Goal: Task Accomplishment & Management: Complete application form

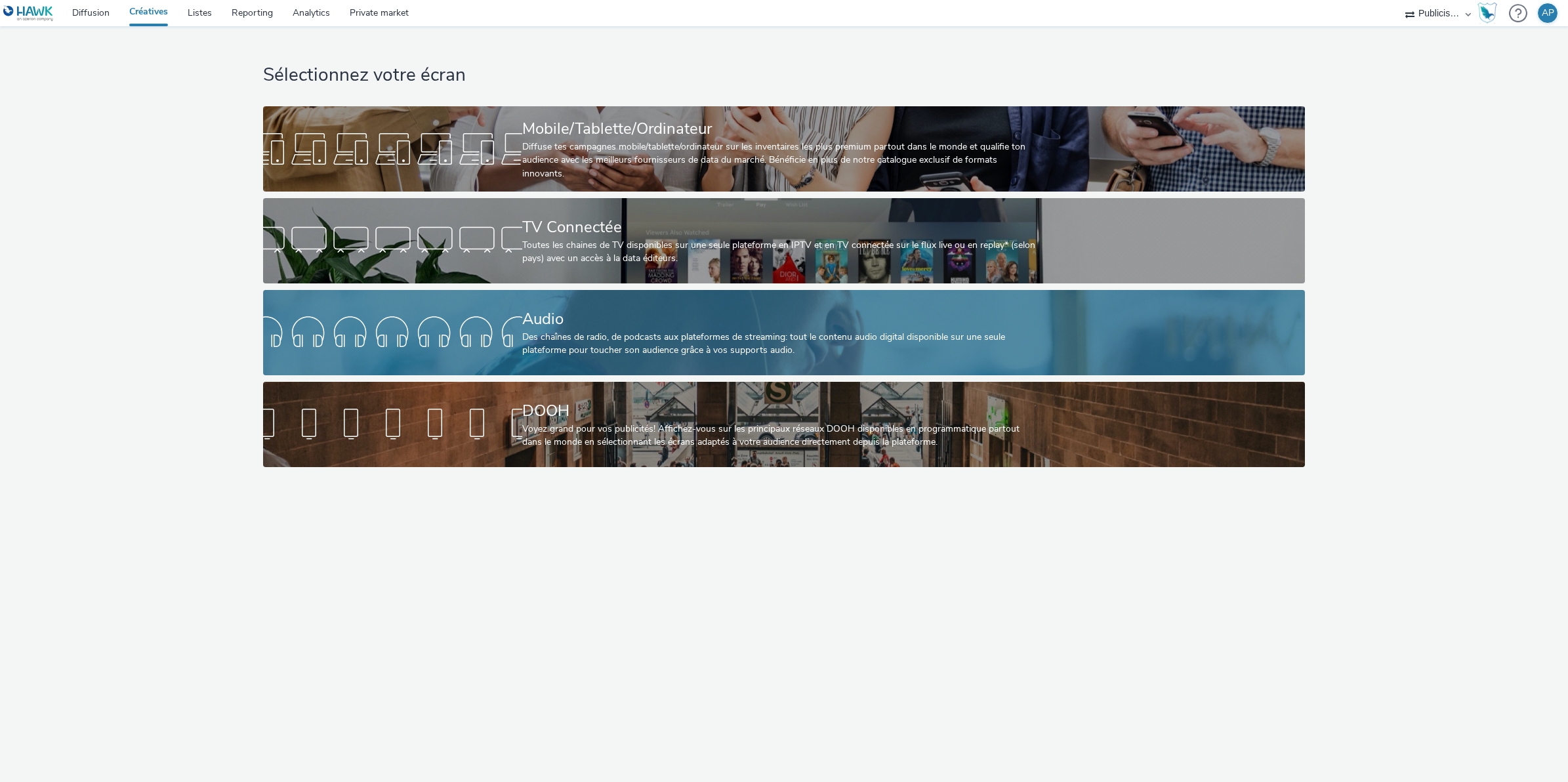
click at [848, 361] on div "Audio Des chaînes de radio, de podcasts aux plateformes de streaming: tout le c…" at bounding box center [781, 333] width 518 height 85
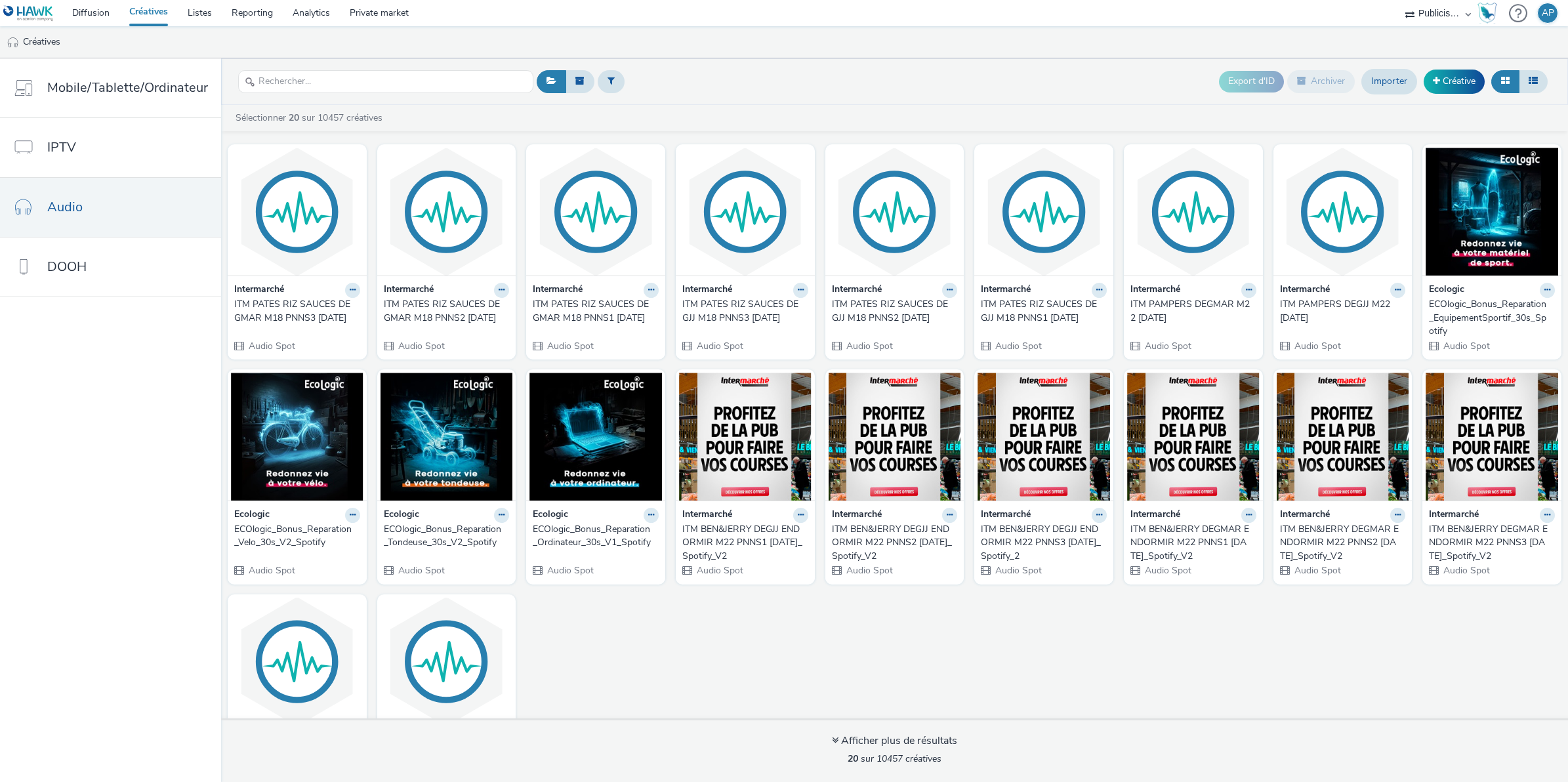
click at [1484, 74] on div "Export d'ID Archiver Importer Créative" at bounding box center [1384, 82] width 332 height 32
click at [1462, 82] on link "Créative" at bounding box center [1453, 82] width 61 height 24
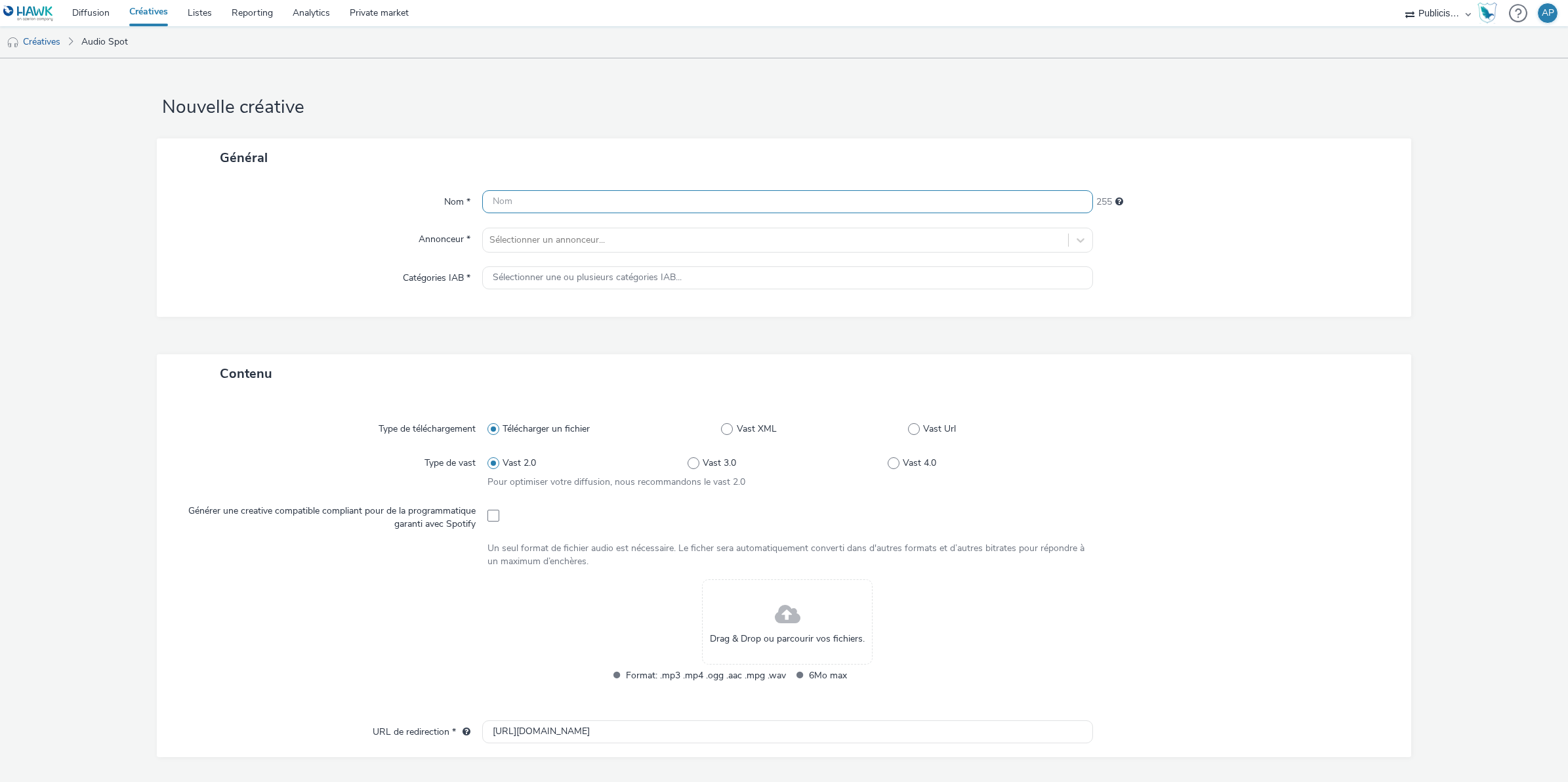
click at [657, 201] on input "text" at bounding box center [787, 202] width 611 height 23
type input "BRICOCASH DANS OFFRE MOIS AOUT"
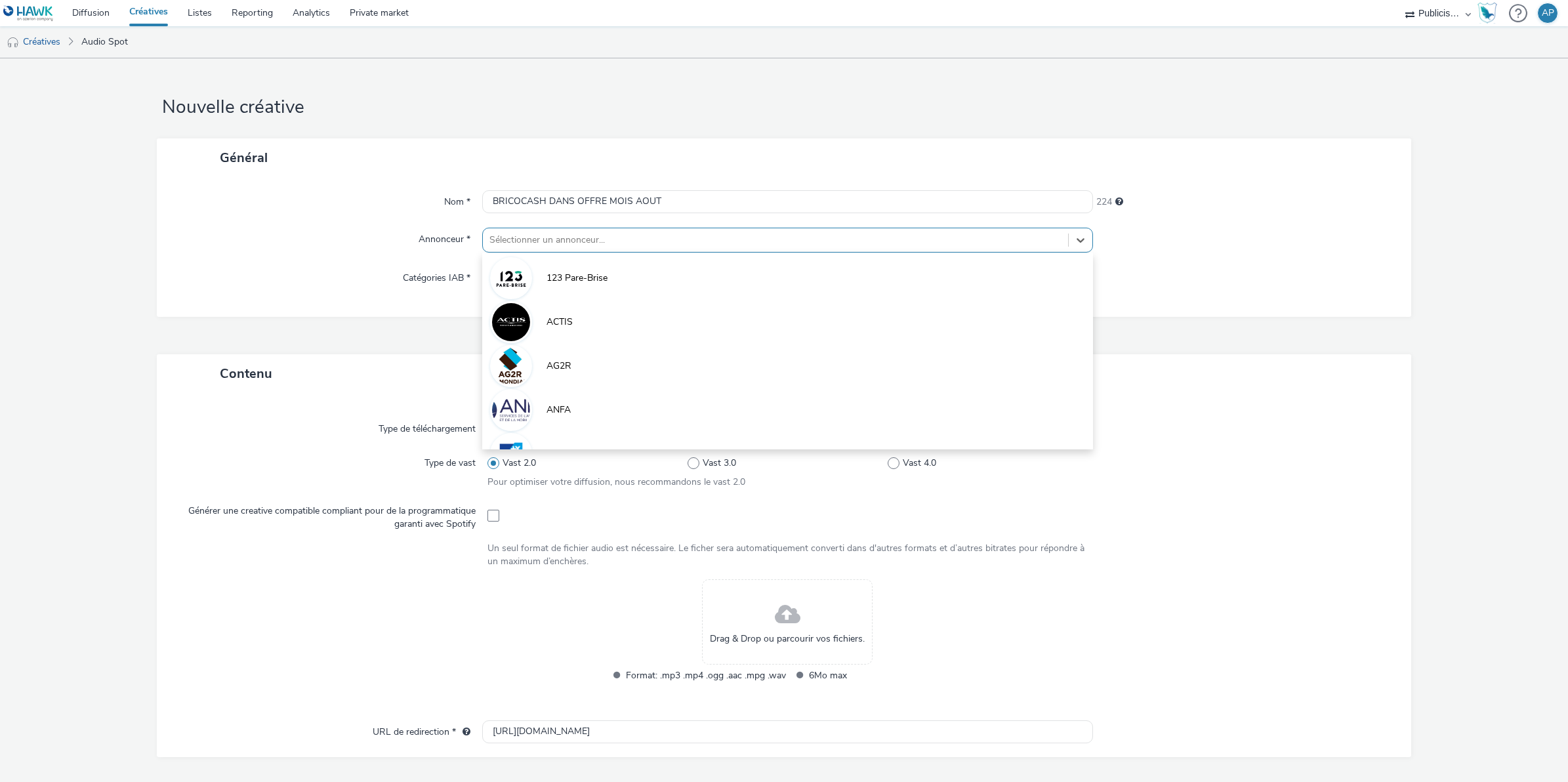
click at [739, 244] on div at bounding box center [775, 240] width 572 height 16
type input "BRICO"
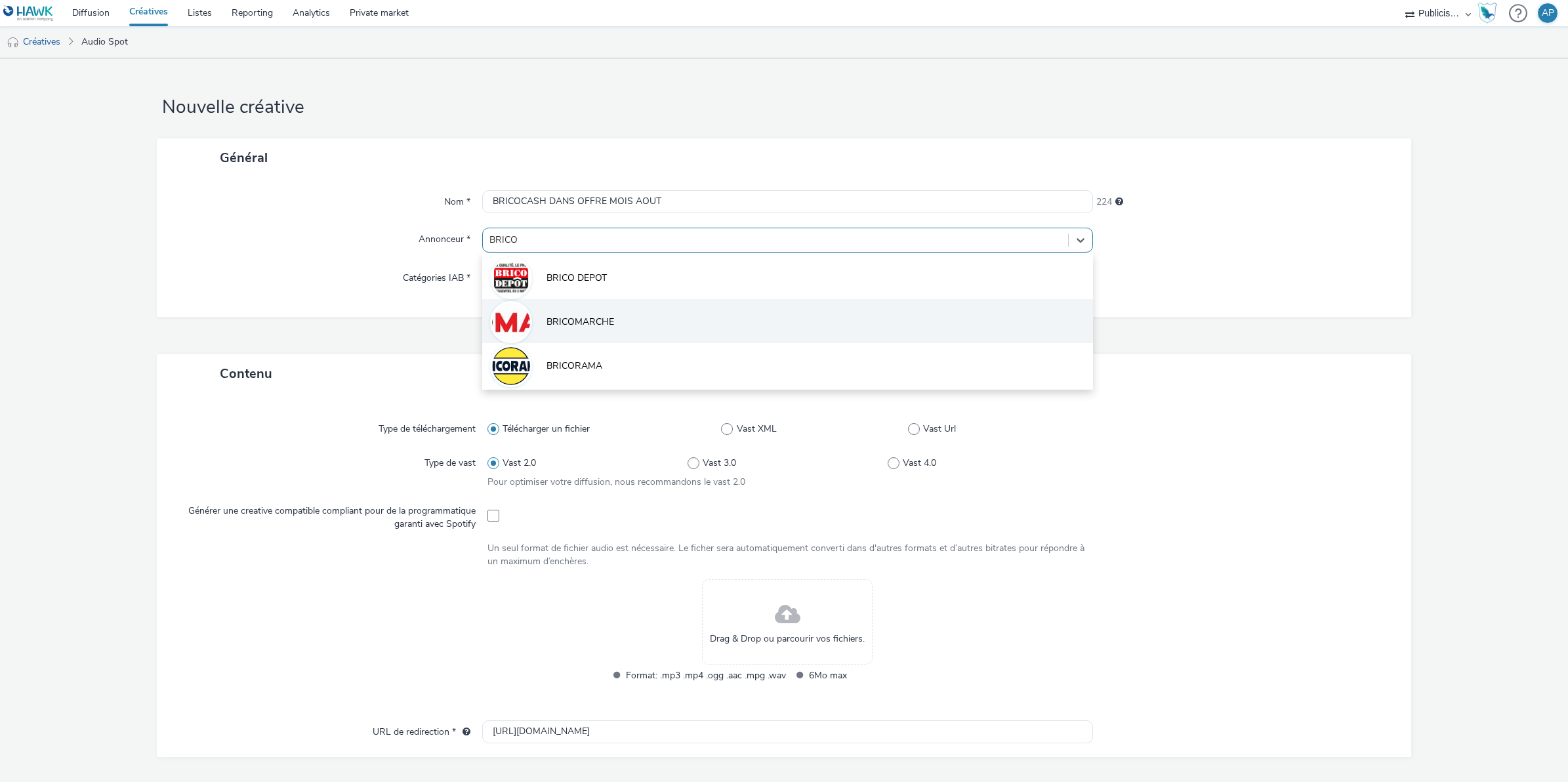
click at [609, 318] on span "BRICOMARCHE" at bounding box center [580, 322] width 67 height 13
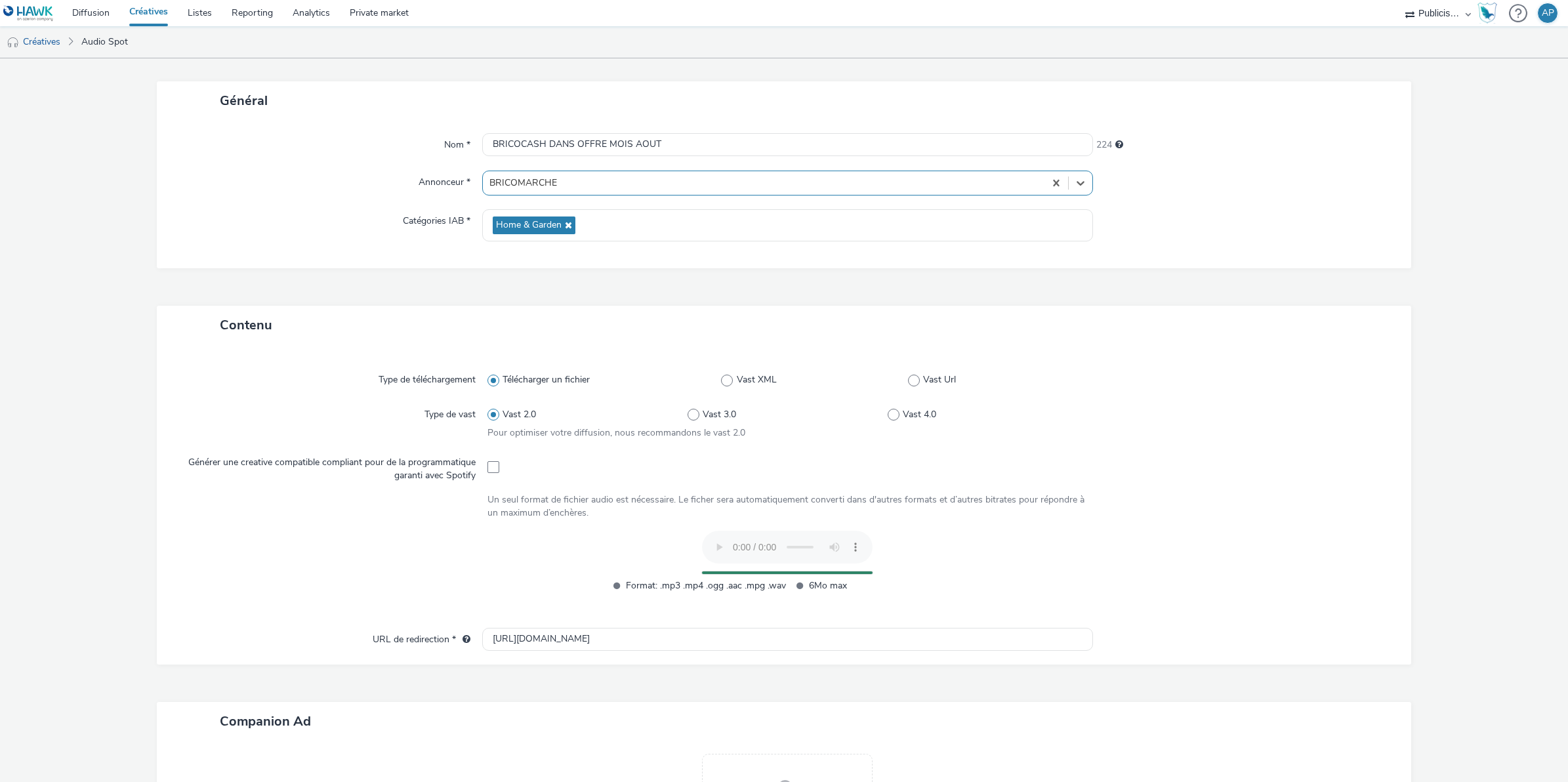
scroll to position [82, 0]
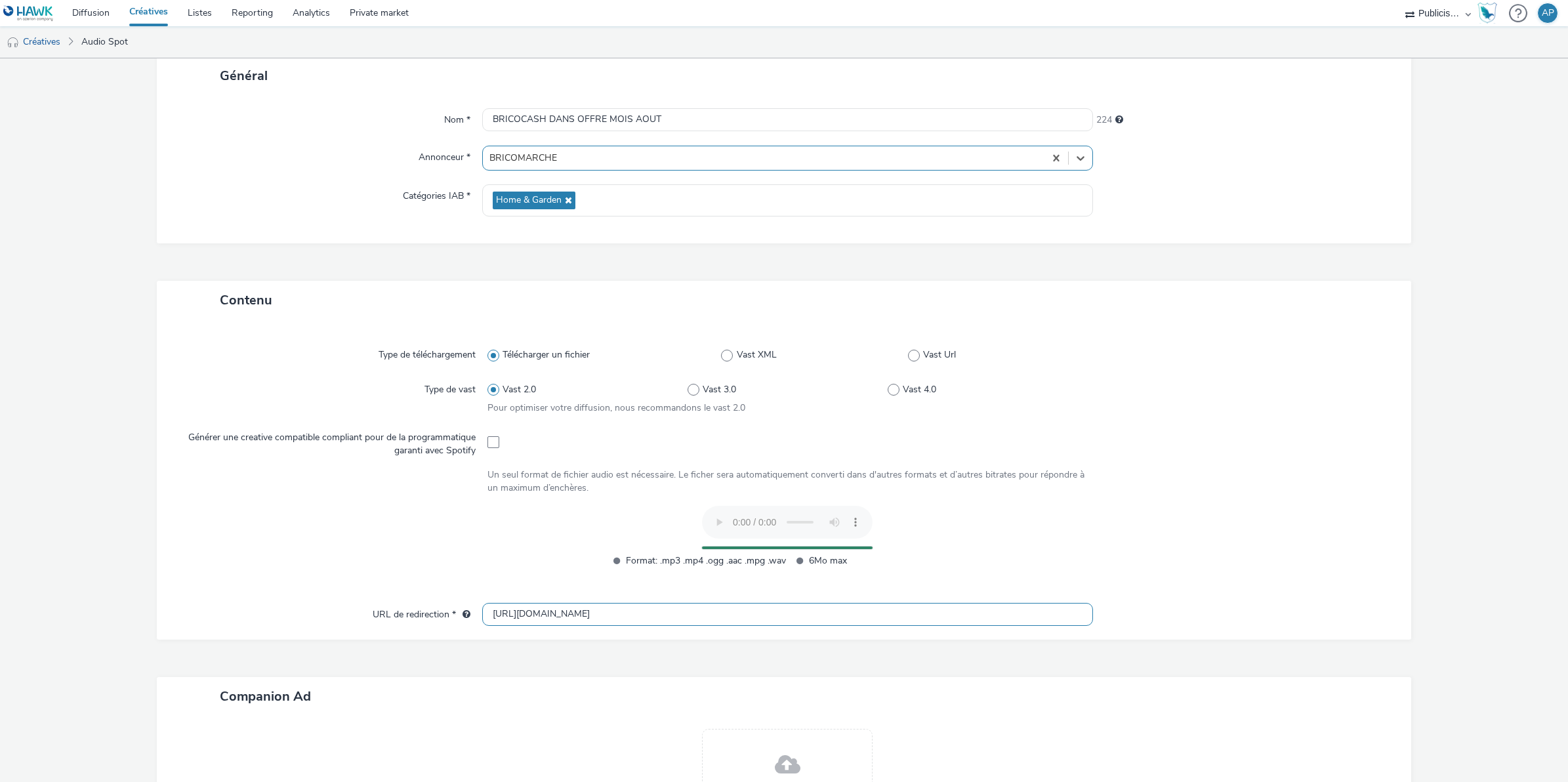
click at [504, 621] on input "[URL][DOMAIN_NAME]" at bounding box center [787, 614] width 611 height 23
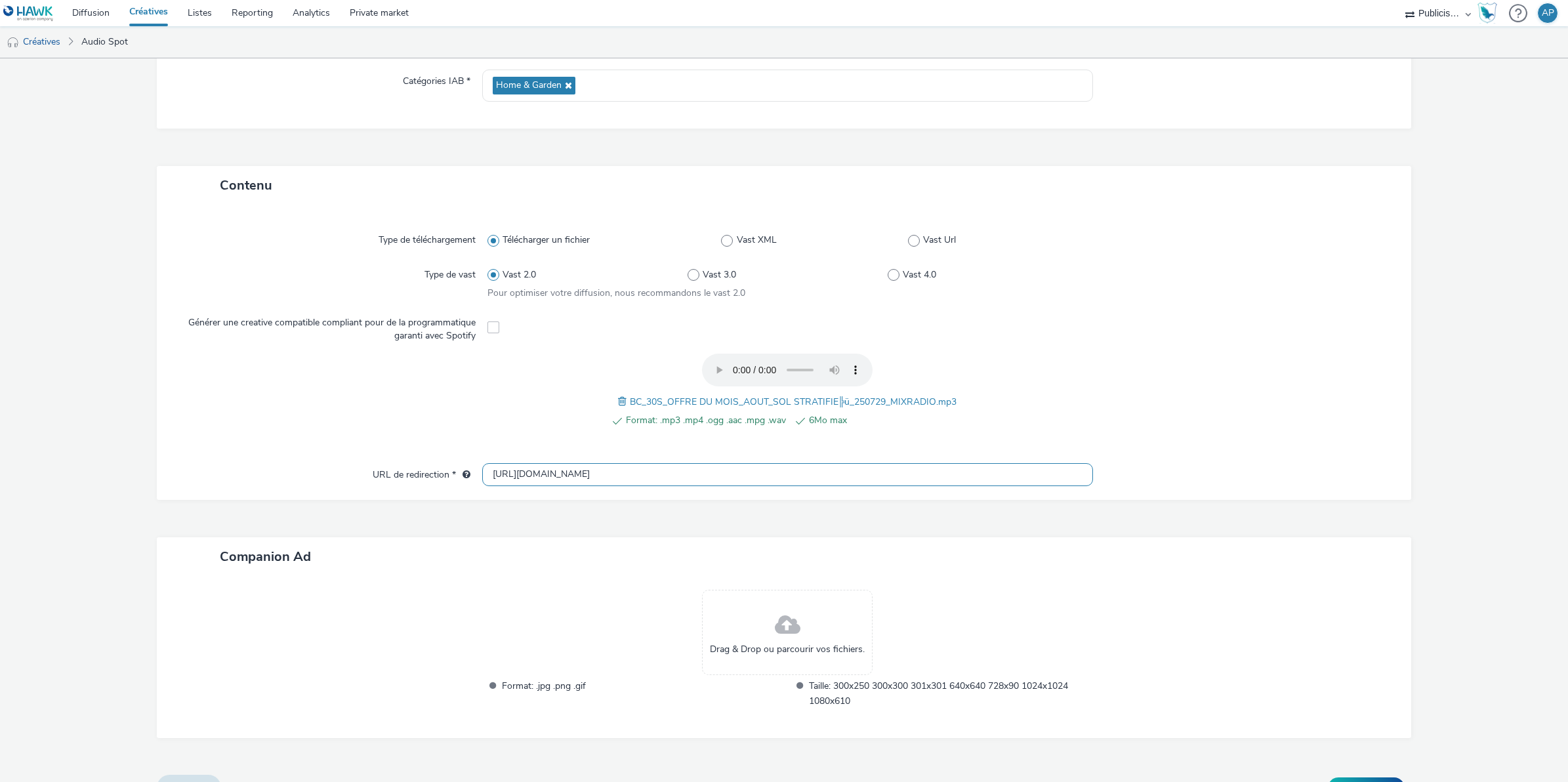
scroll to position [223, 0]
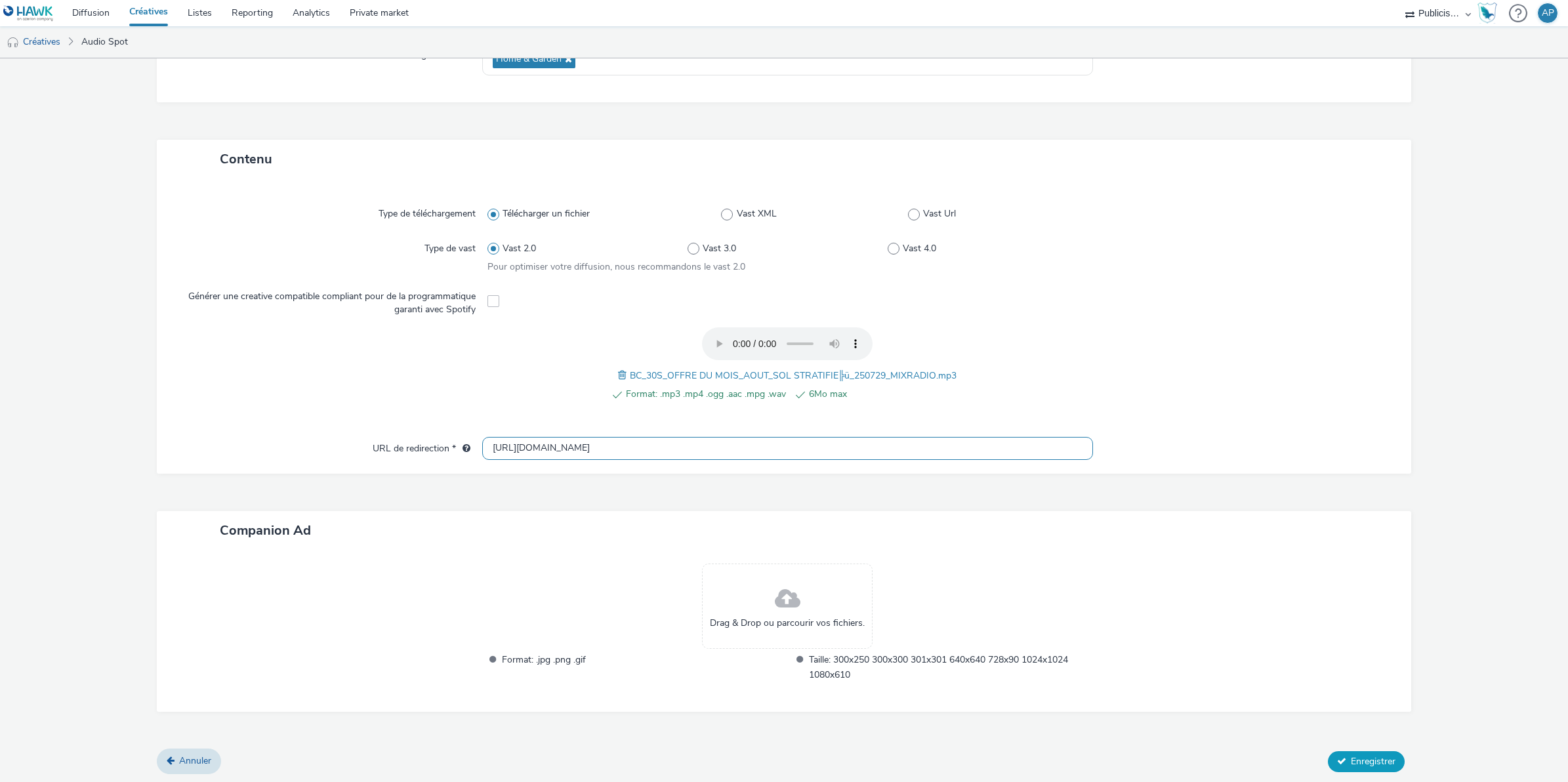
type input "[URL][DOMAIN_NAME]"
click at [1366, 766] on button "Enregistrer" at bounding box center [1366, 762] width 76 height 21
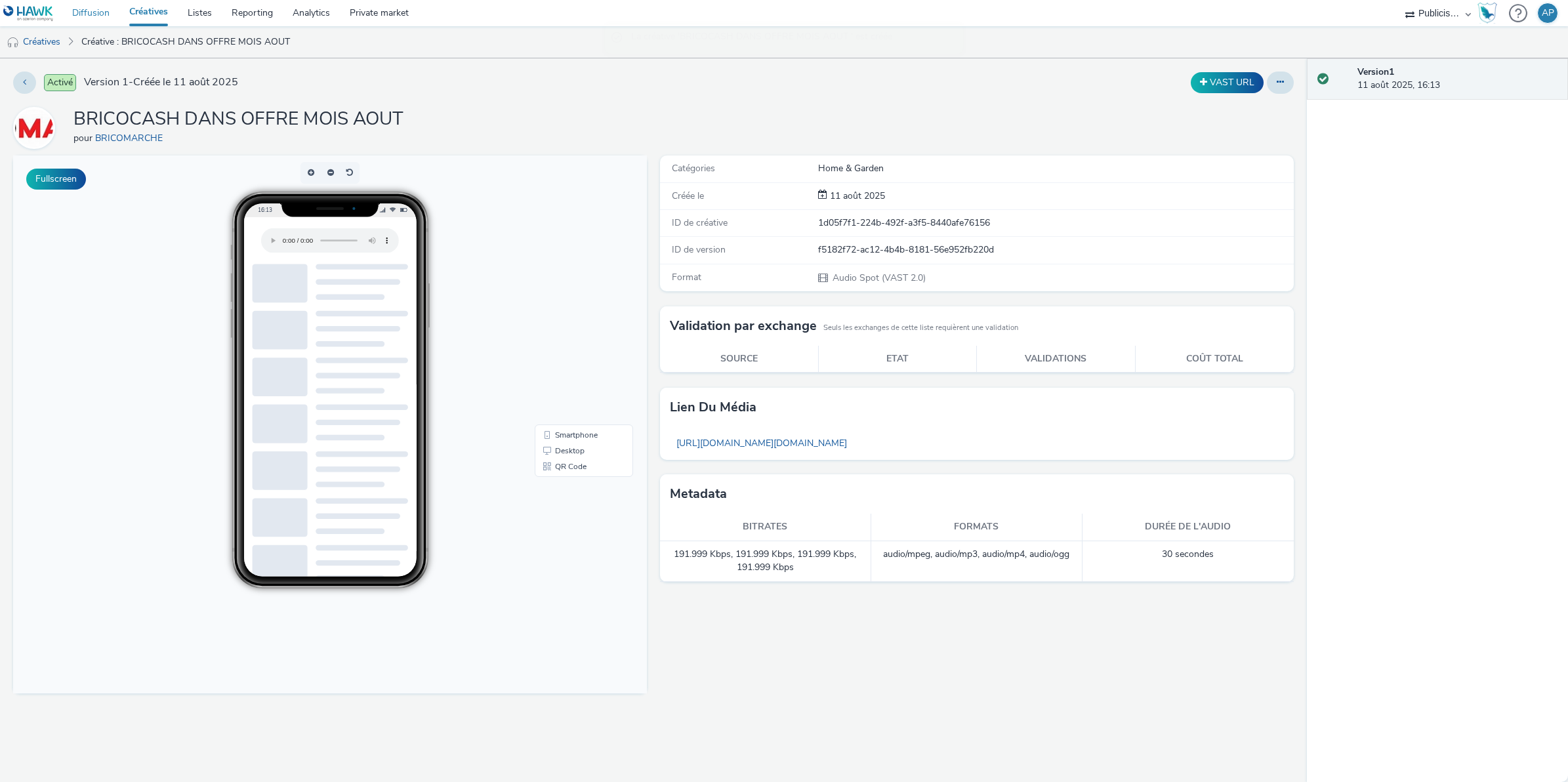
click at [90, 12] on link "Diffusion" at bounding box center [91, 13] width 57 height 26
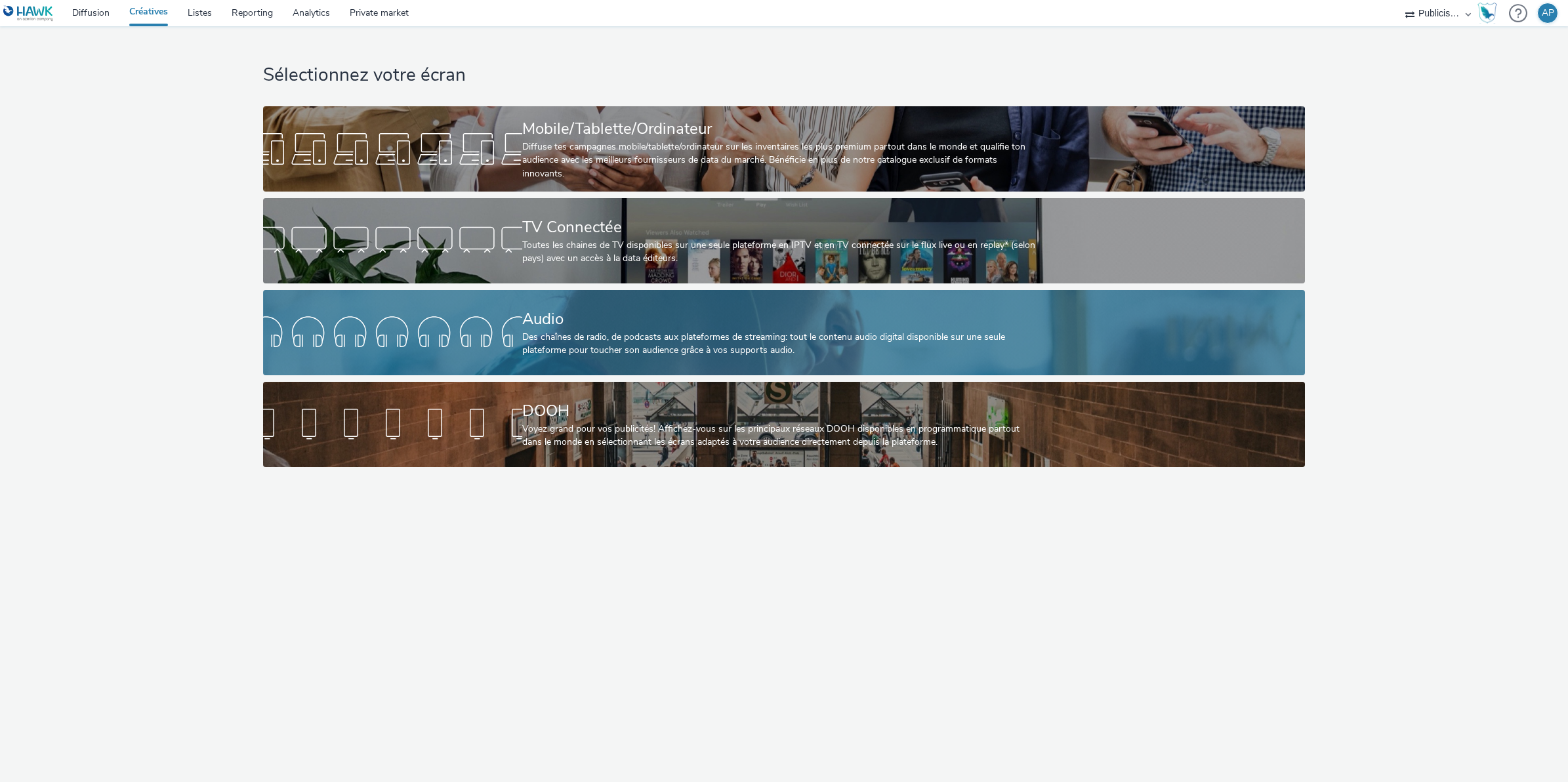
click at [565, 317] on div "Audio" at bounding box center [781, 319] width 518 height 23
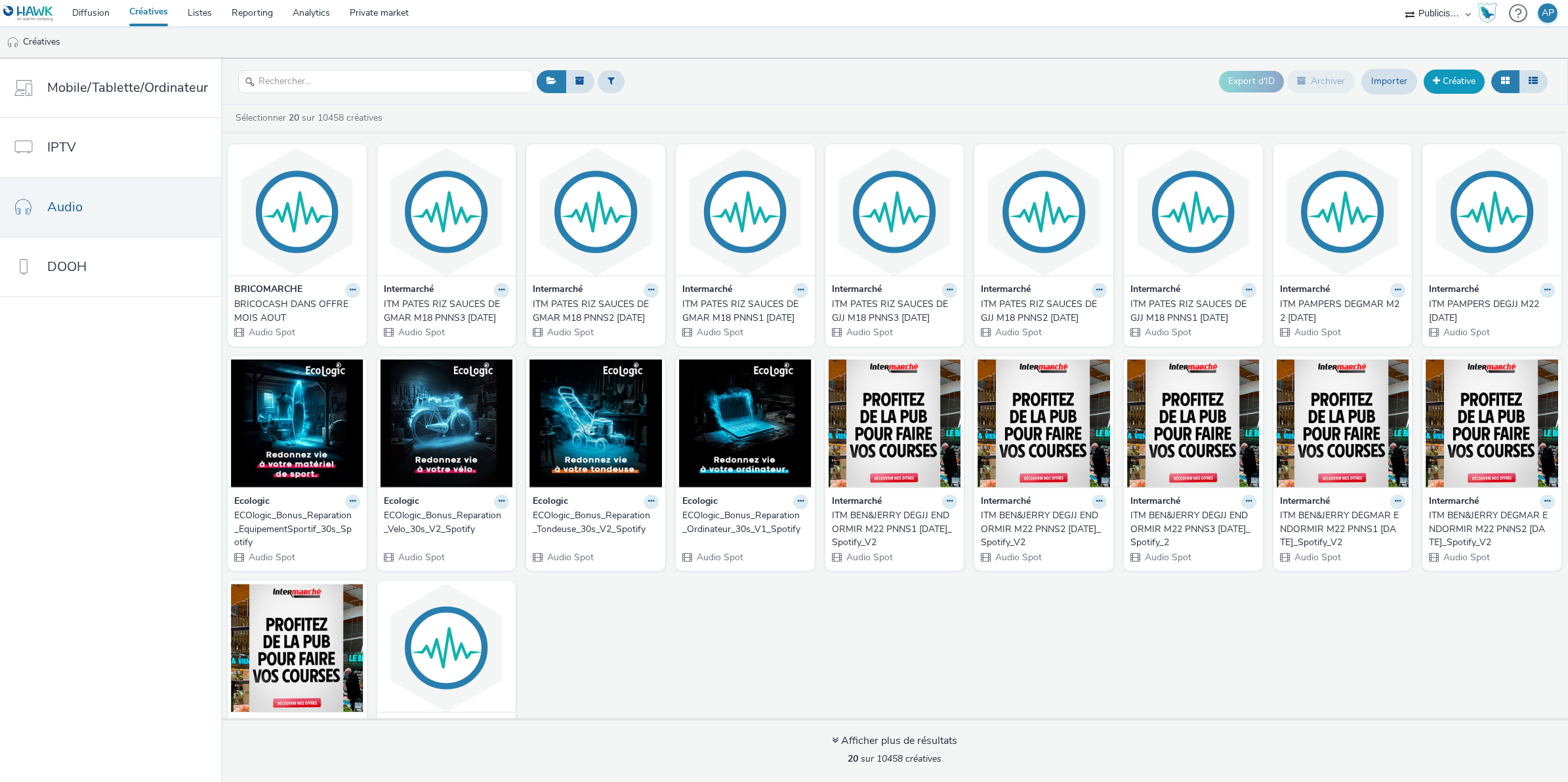
click at [1456, 79] on link "Créative" at bounding box center [1453, 82] width 61 height 24
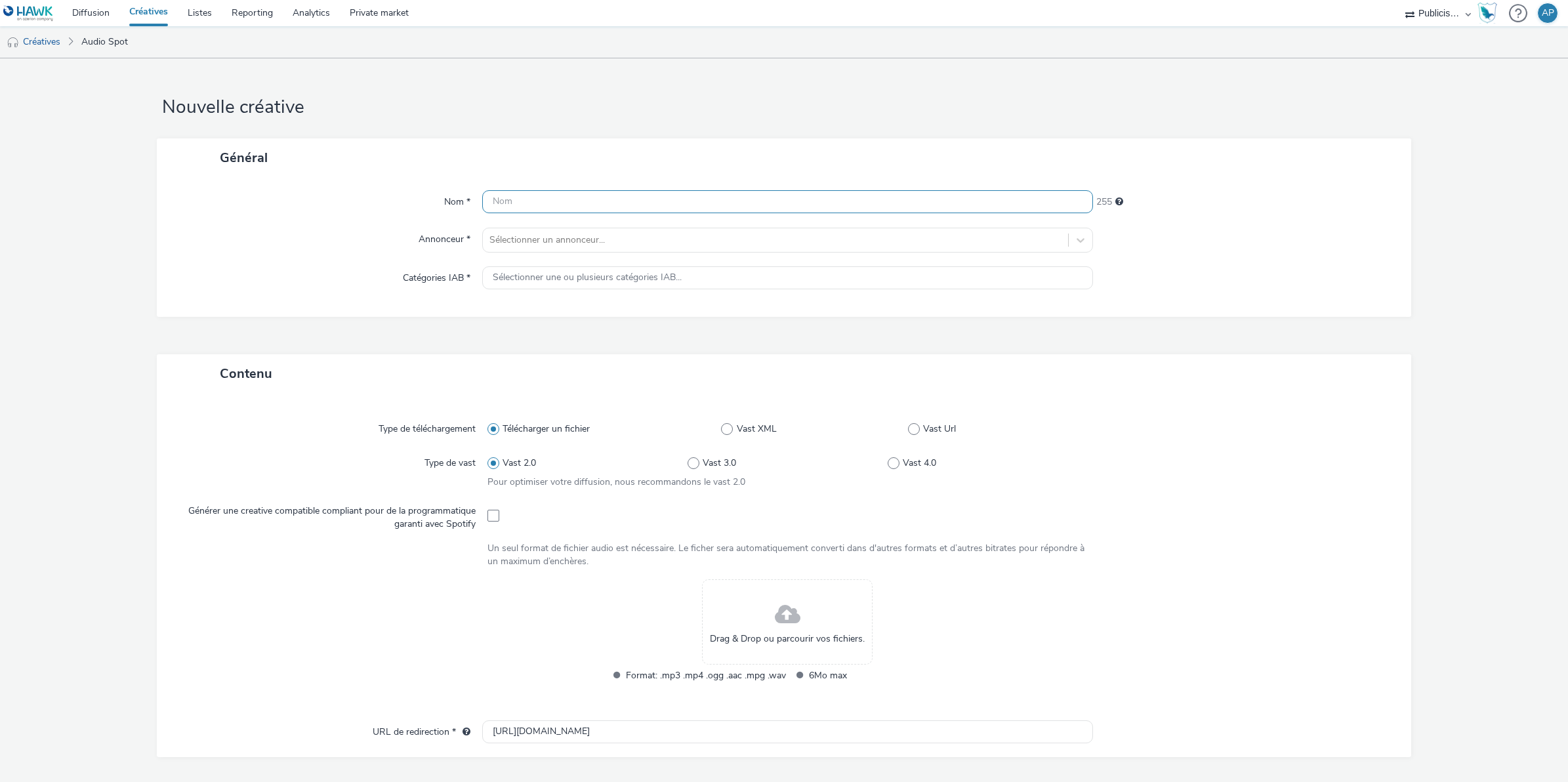
click at [534, 208] on input "text" at bounding box center [787, 202] width 611 height 23
type input "b"
type input "BRICOCASH offre du mois septembre"
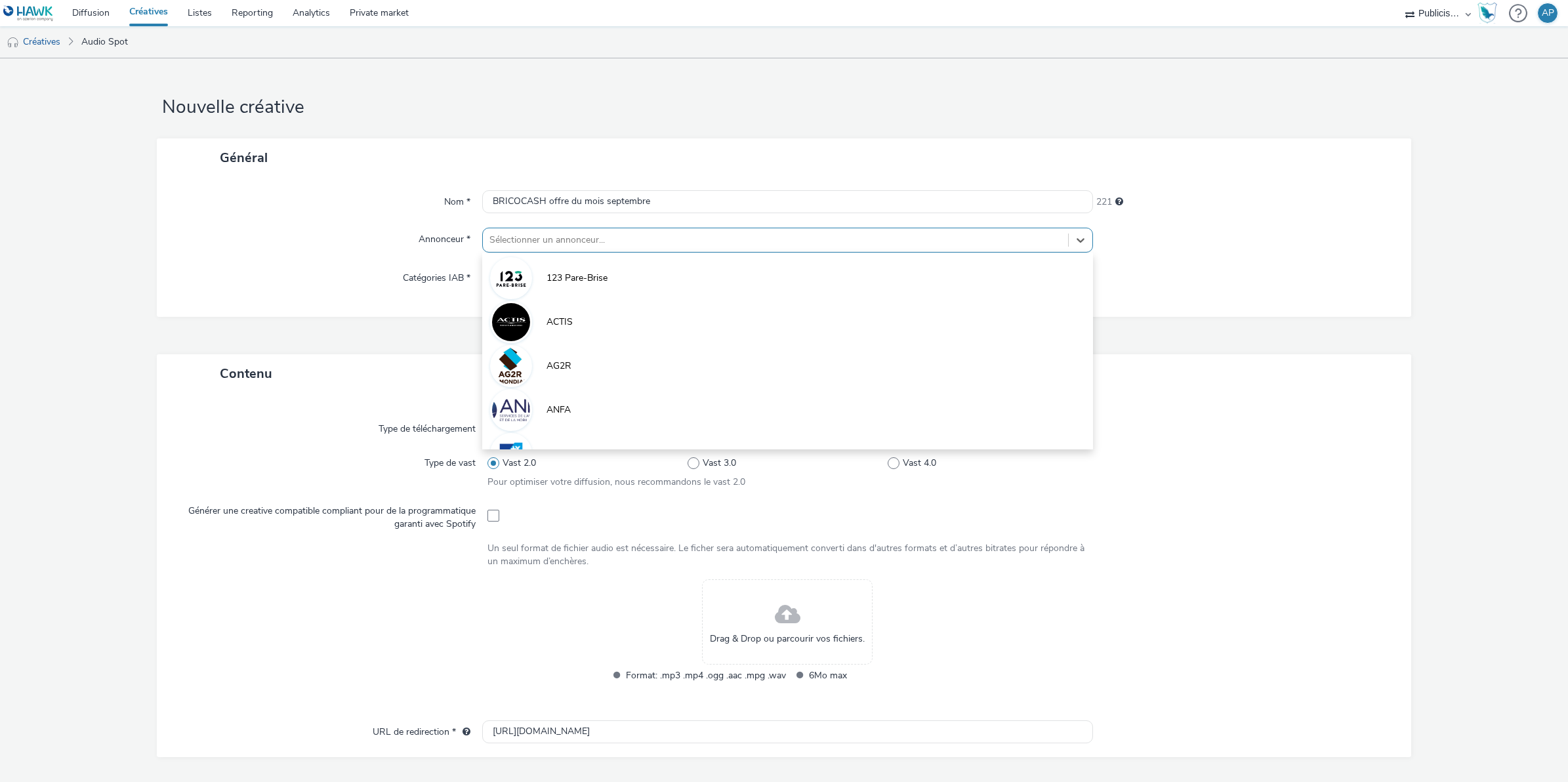
click at [513, 237] on div at bounding box center [775, 240] width 572 height 16
type input "bri"
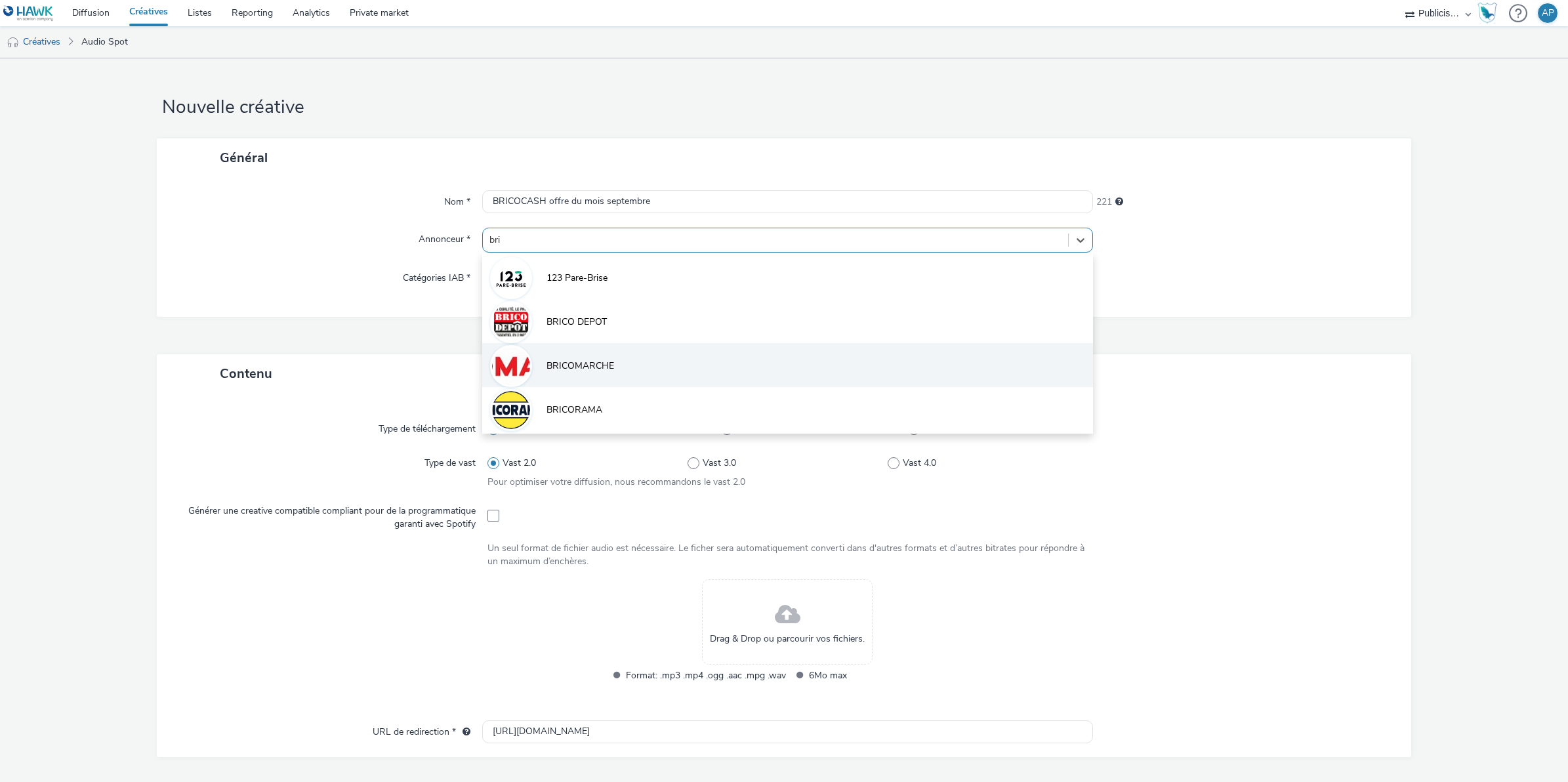
click at [562, 355] on li "BRICOMARCHE" at bounding box center [787, 365] width 611 height 44
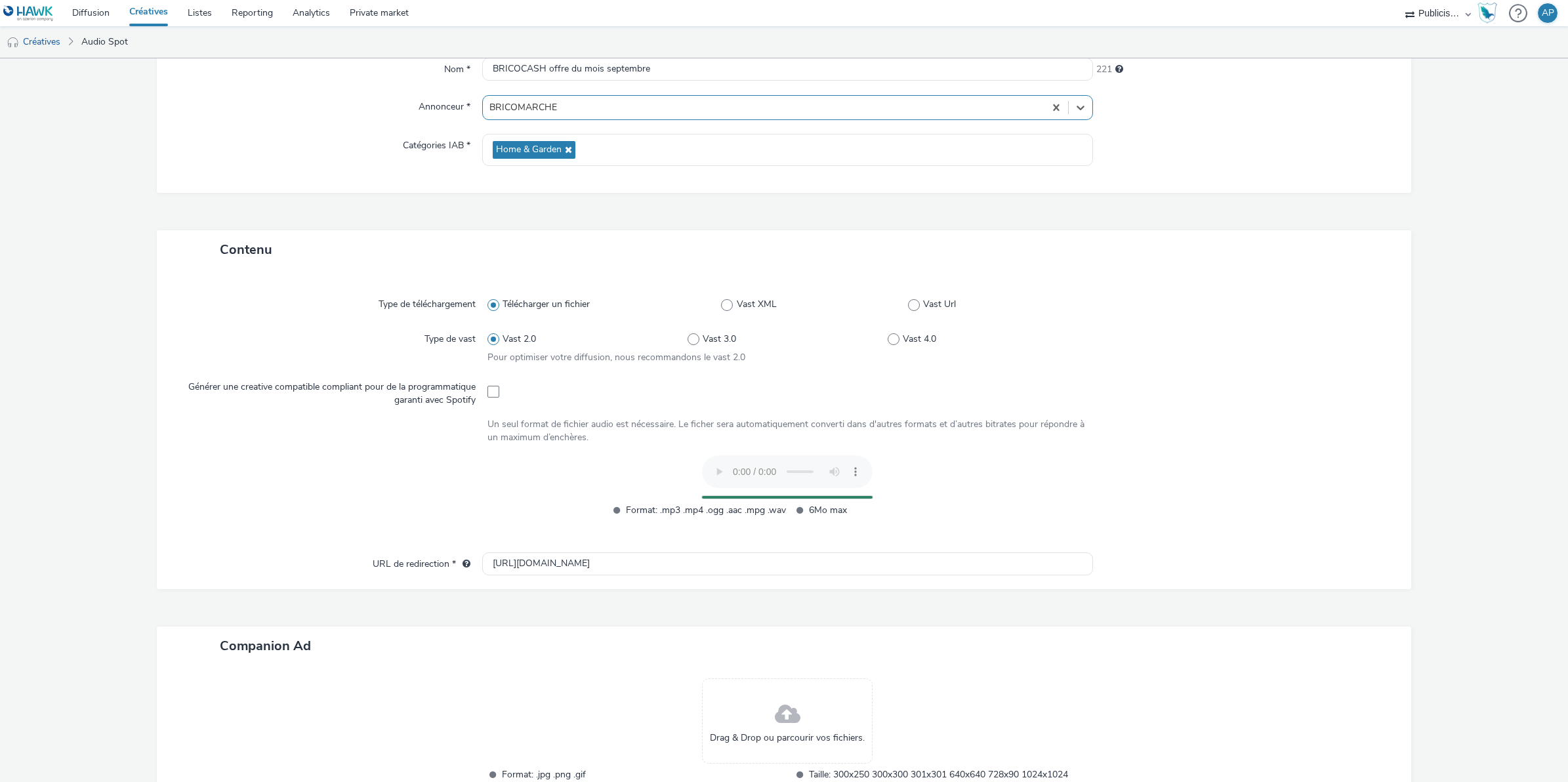
scroll to position [164, 0]
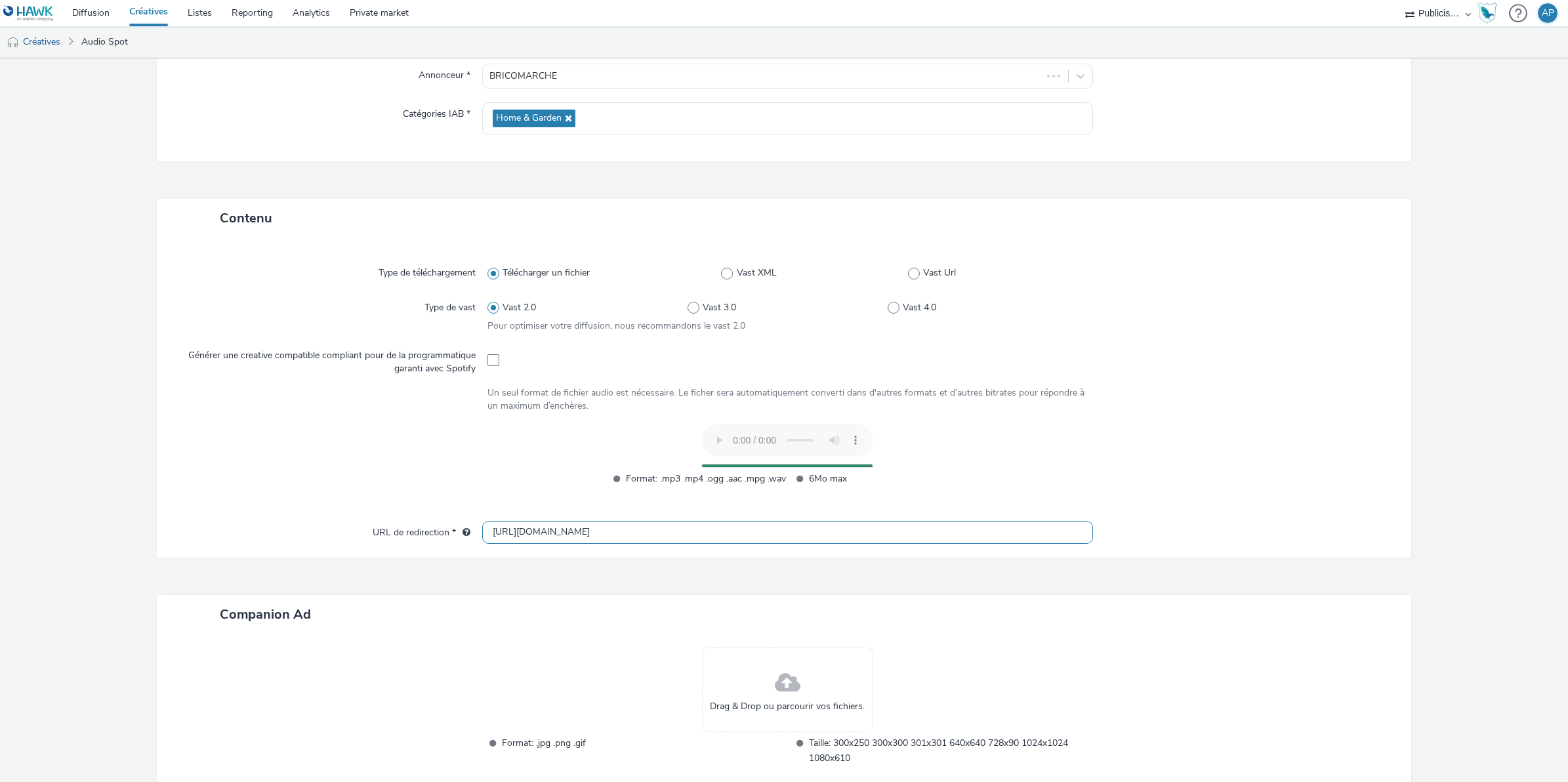
click at [506, 532] on input "[URL][DOMAIN_NAME]" at bounding box center [787, 532] width 611 height 23
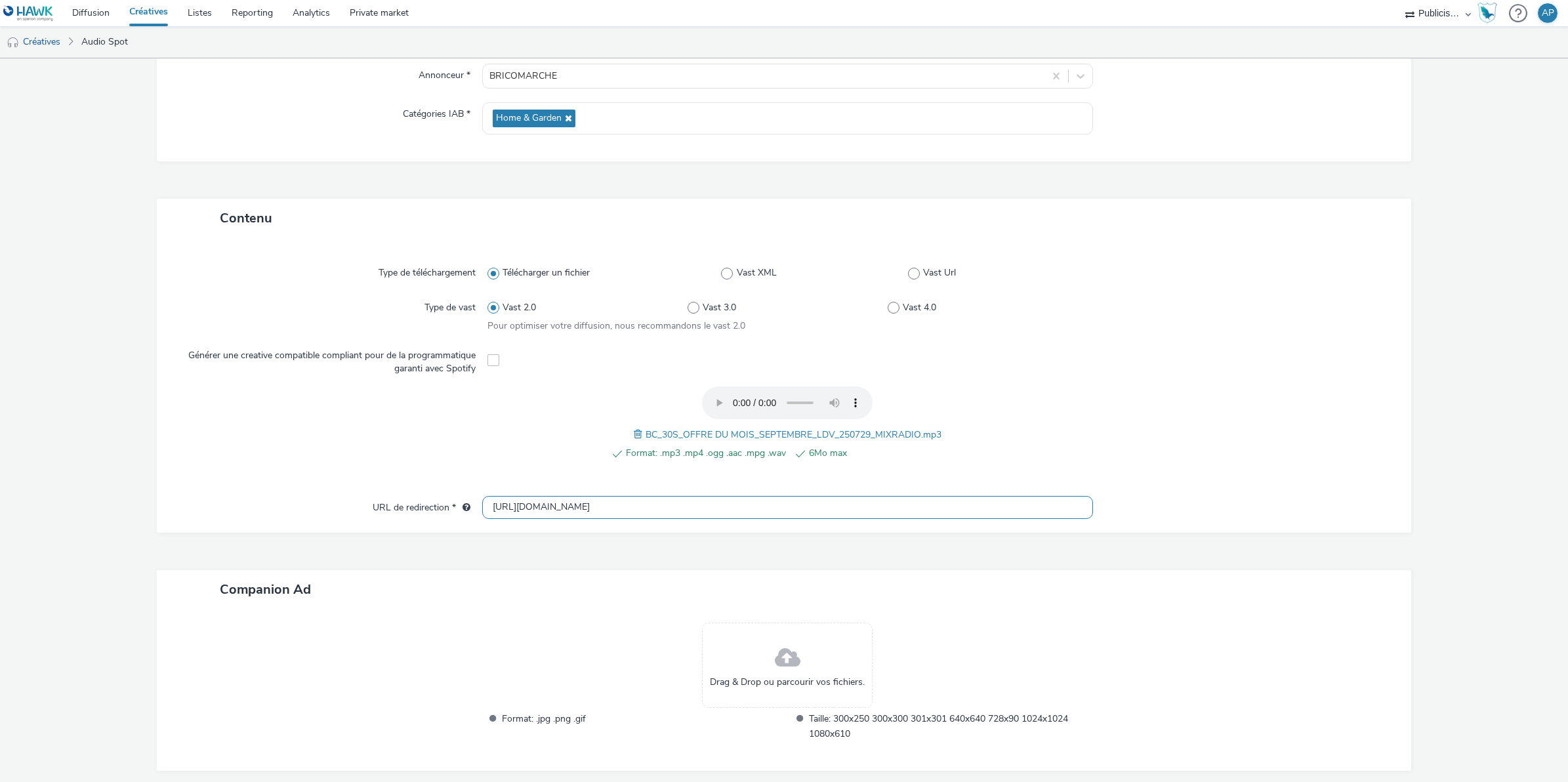
type input "[URL][DOMAIN_NAME]"
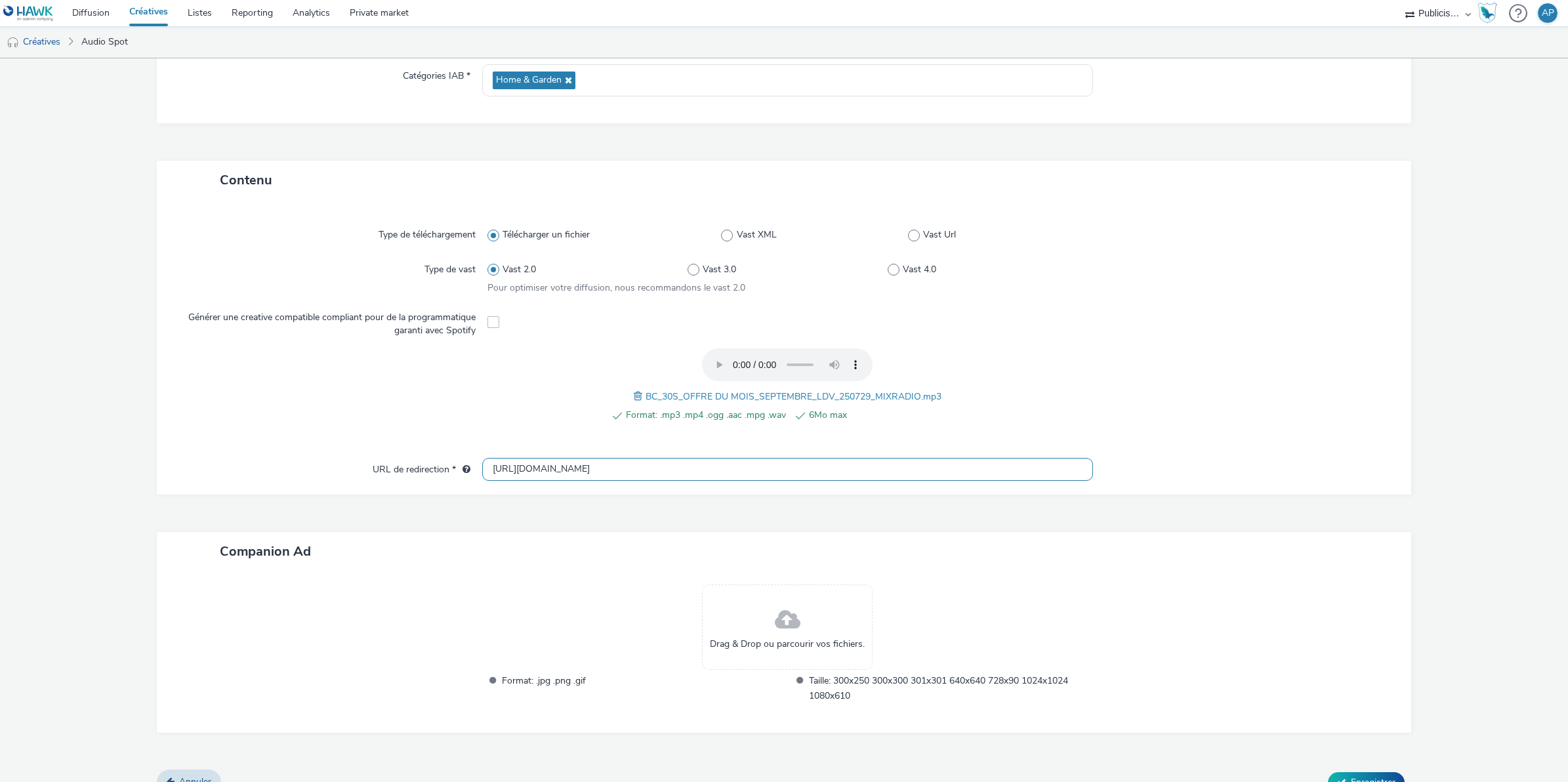
scroll to position [223, 0]
